Goal: Task Accomplishment & Management: Use online tool/utility

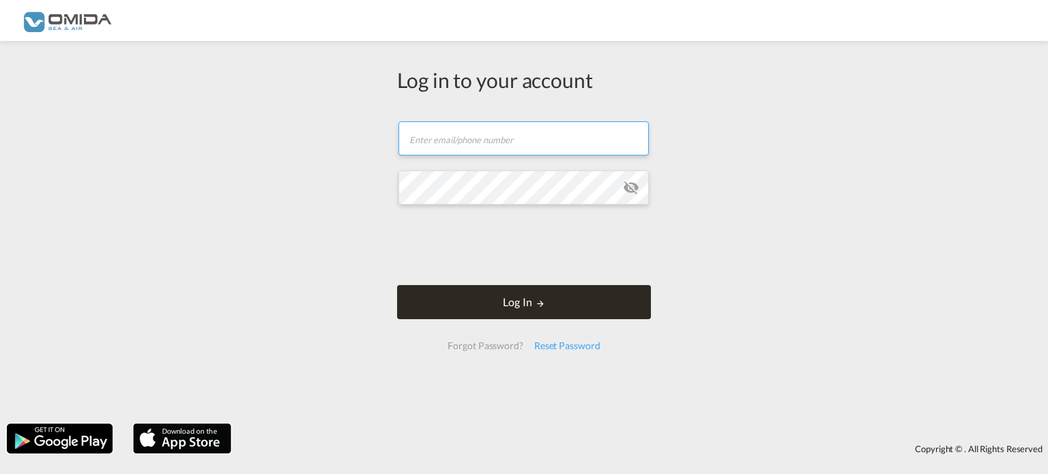
type input "[PERSON_NAME][EMAIL_ADDRESS][DOMAIN_NAME]"
click at [521, 306] on button "Log In" at bounding box center [524, 302] width 254 height 34
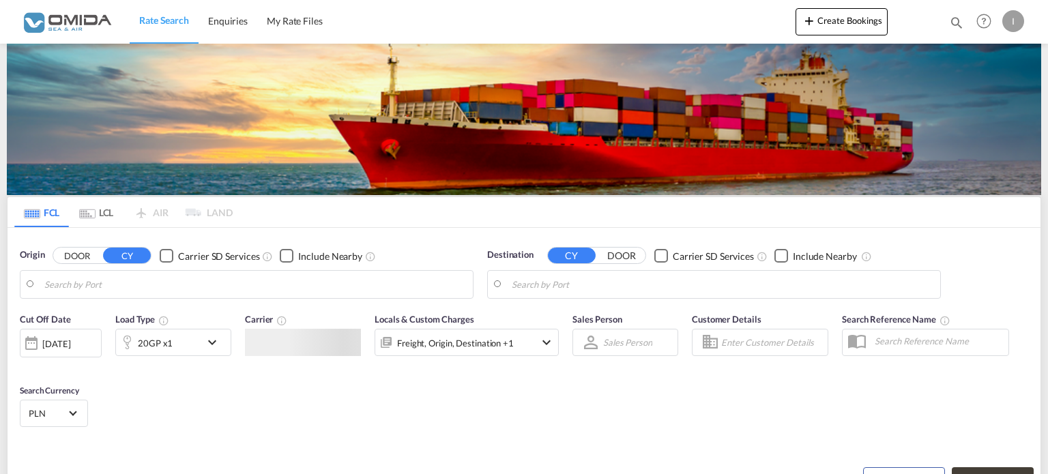
type input "Gdansk, PLGDN"
type input "[GEOGRAPHIC_DATA], [GEOGRAPHIC_DATA]"
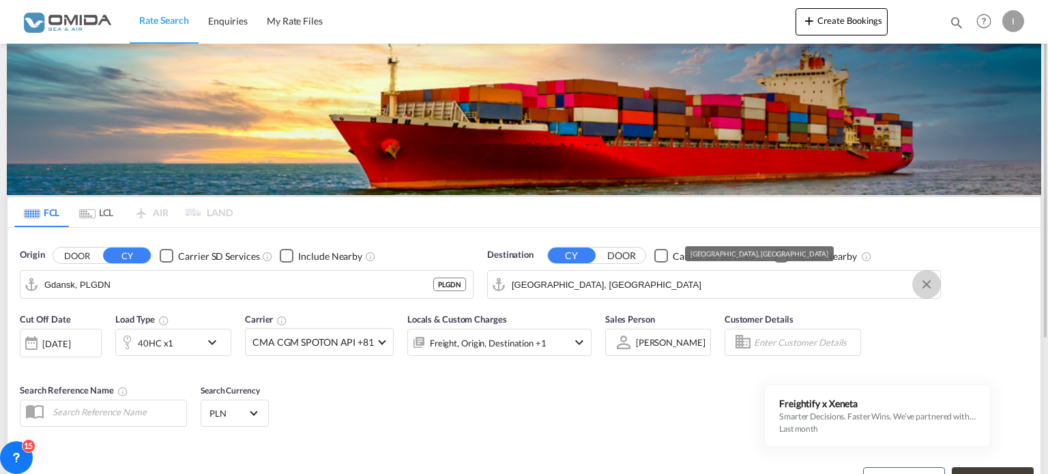
click at [922, 286] on button "Clear Input" at bounding box center [926, 284] width 20 height 20
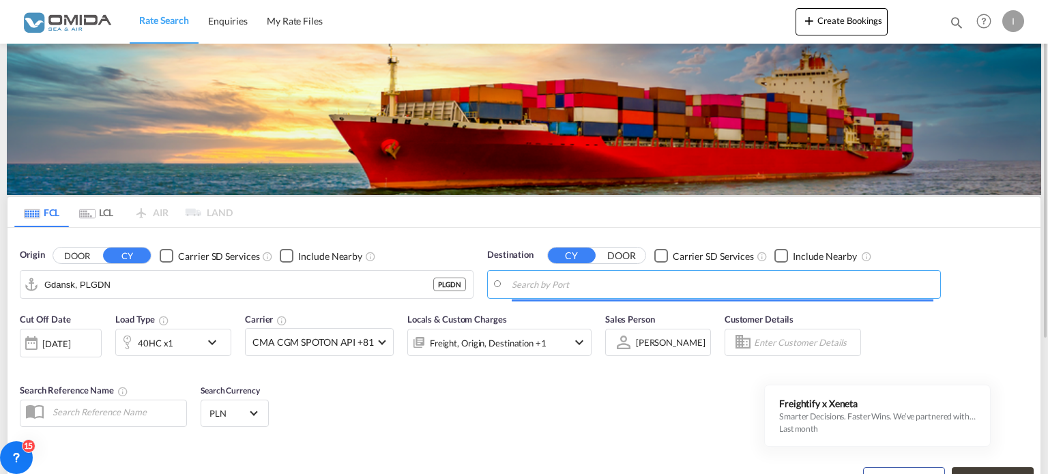
click at [536, 281] on input "Search by Port" at bounding box center [723, 284] width 422 height 20
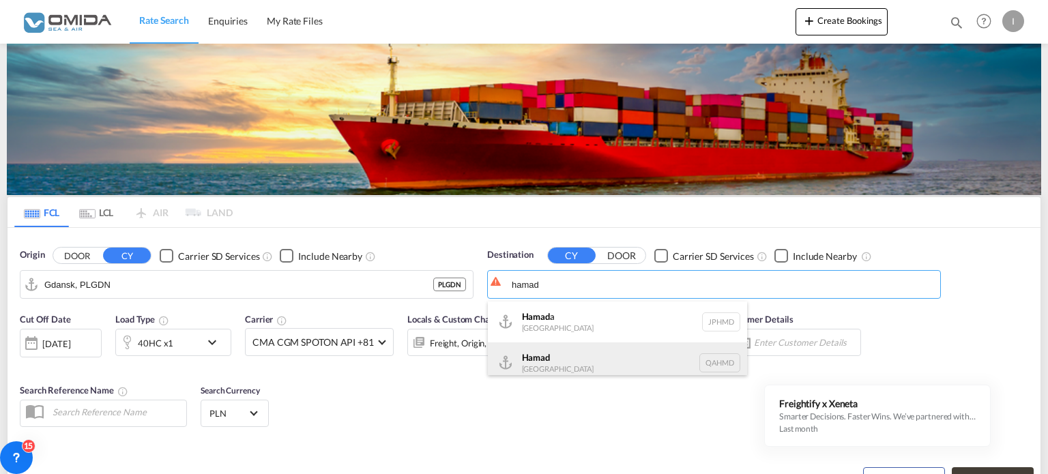
click at [565, 363] on div "Hamad [GEOGRAPHIC_DATA] QAHMD" at bounding box center [617, 362] width 259 height 41
type input "Hamad, QAHMD"
